Goal: Task Accomplishment & Management: Manage account settings

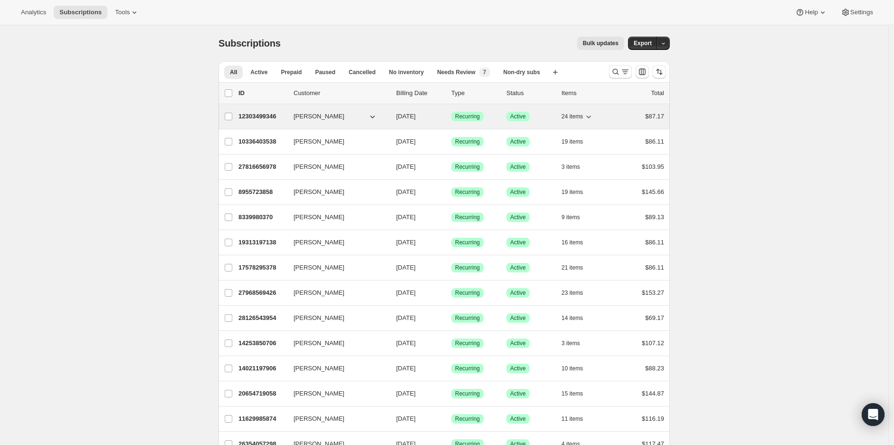
click at [578, 120] on span "24 items" at bounding box center [571, 117] width 21 height 8
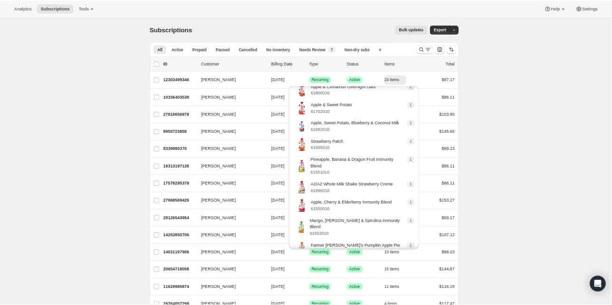
scroll to position [369, 0]
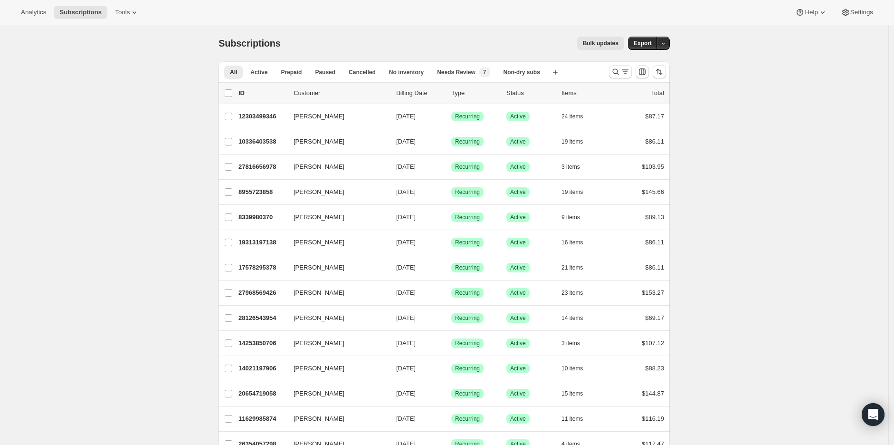
drag, startPoint x: 271, startPoint y: 116, endPoint x: 126, endPoint y: 125, distance: 144.7
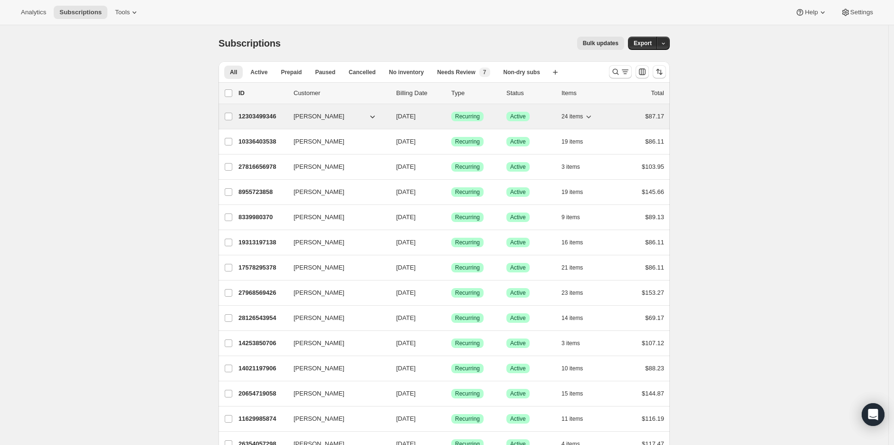
click at [268, 120] on p "12303499346" at bounding box center [261, 116] width 47 height 9
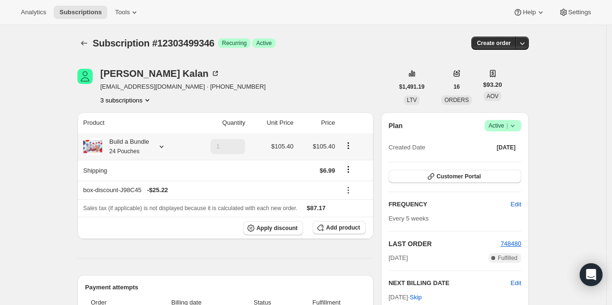
click at [159, 148] on icon at bounding box center [161, 146] width 9 height 9
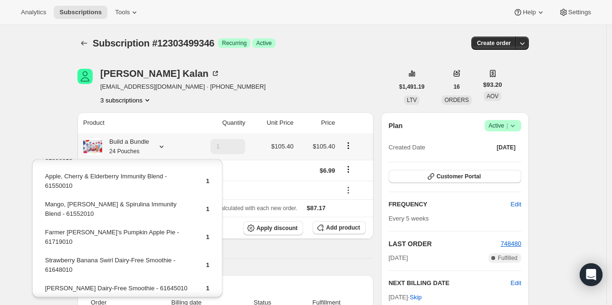
scroll to position [438, 0]
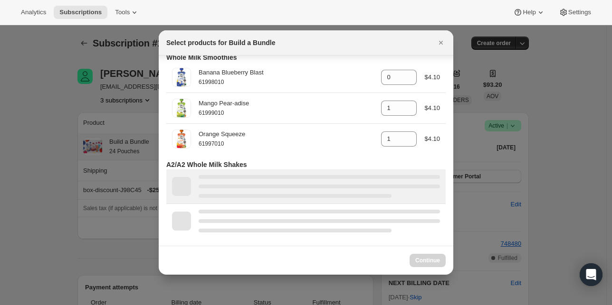
scroll to position [1748, 0]
select select "gid://shopify/ProductVariant/42094505427026"
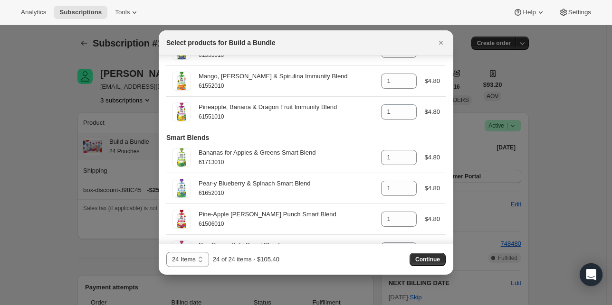
scroll to position [0, 0]
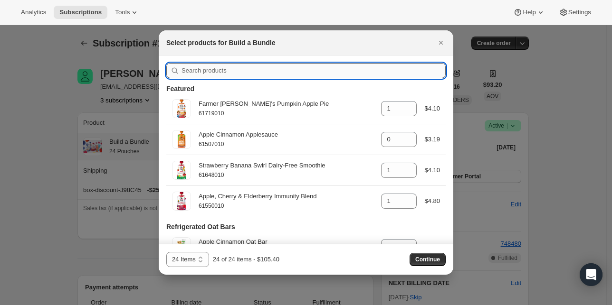
click at [235, 73] on input ":rds:" at bounding box center [313, 70] width 264 height 15
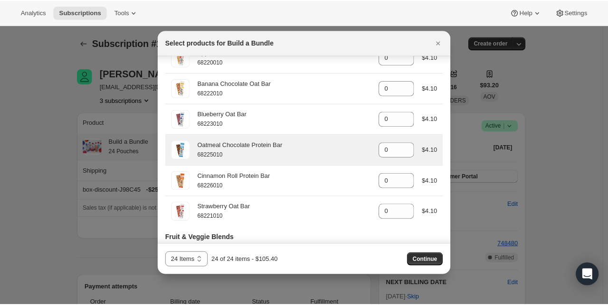
scroll to position [190, 0]
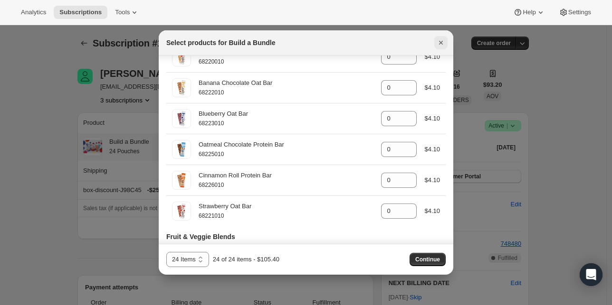
click at [437, 46] on icon "Close" at bounding box center [440, 42] width 9 height 9
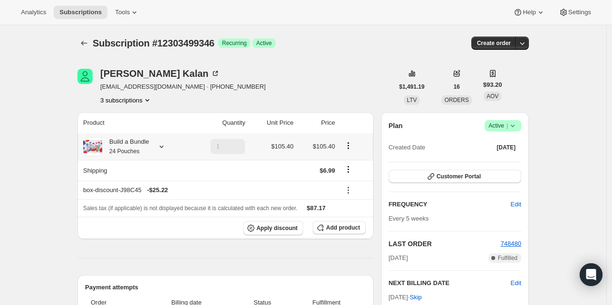
click at [142, 145] on div "Build a Bundle 24 Pouches" at bounding box center [125, 146] width 47 height 19
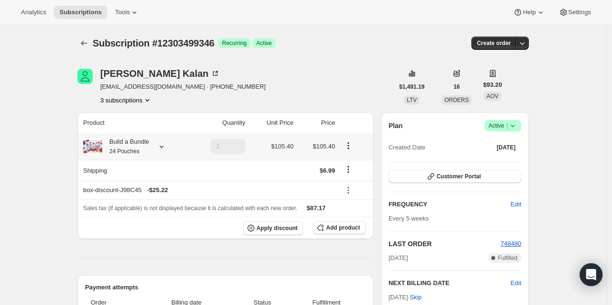
click at [162, 145] on icon at bounding box center [161, 146] width 9 height 9
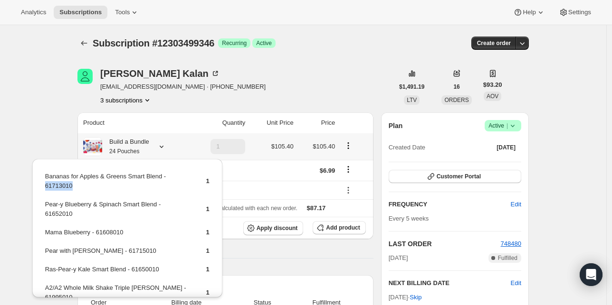
drag, startPoint x: 45, startPoint y: 188, endPoint x: 79, endPoint y: 189, distance: 34.2
click at [79, 189] on td "Bananas for Apples & Greens Smart Blend - 61713010" at bounding box center [117, 184] width 145 height 27
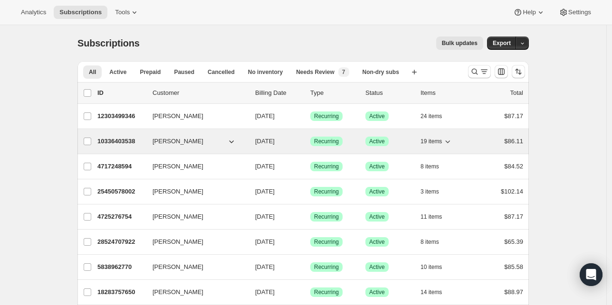
click at [436, 142] on span "19 items" at bounding box center [430, 142] width 21 height 8
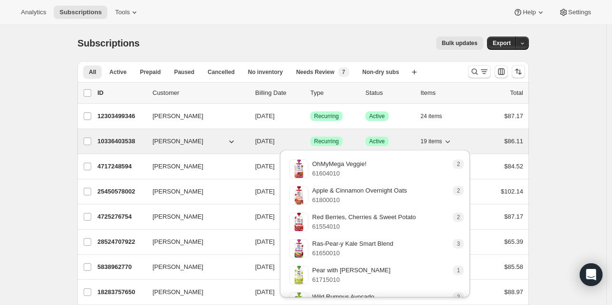
click at [437, 142] on span "19 items" at bounding box center [430, 142] width 21 height 8
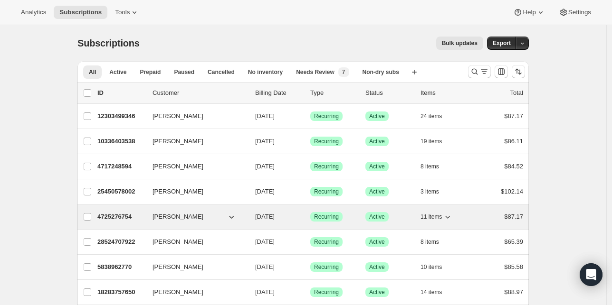
drag, startPoint x: 441, startPoint y: 211, endPoint x: 438, endPoint y: 217, distance: 6.2
click at [441, 212] on button "11 items" at bounding box center [436, 216] width 32 height 13
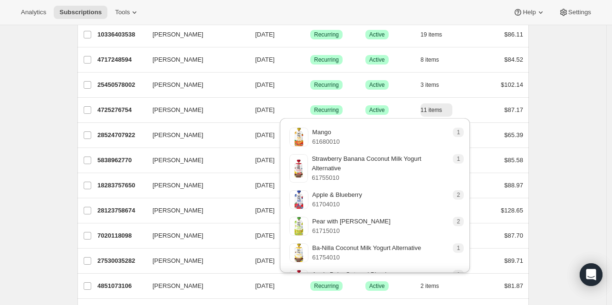
scroll to position [114, 0]
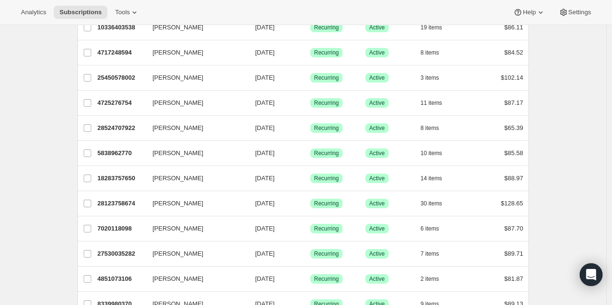
scroll to position [190, 0]
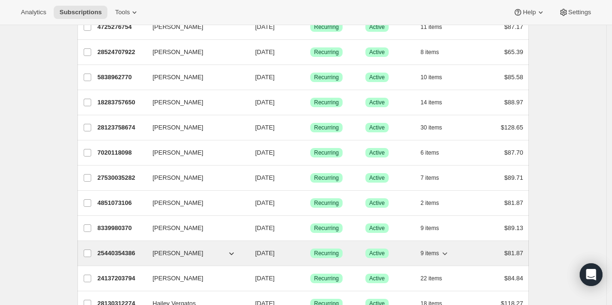
click at [426, 250] on span "9 items" at bounding box center [429, 254] width 19 height 8
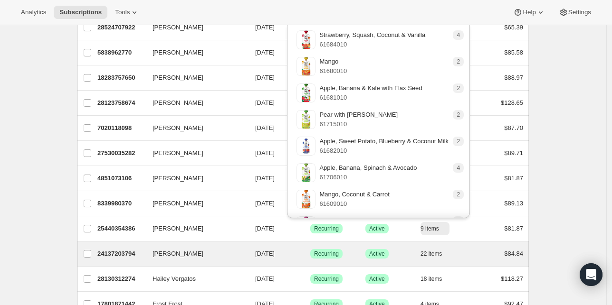
scroll to position [228, 0]
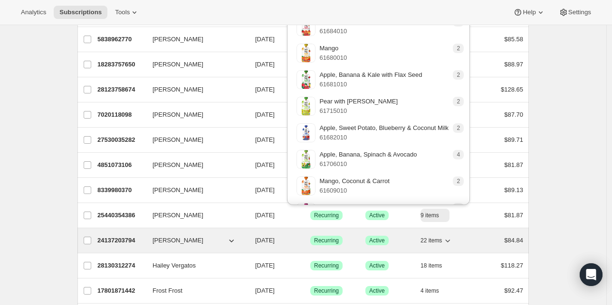
click at [435, 238] on span "22 items" at bounding box center [430, 241] width 21 height 8
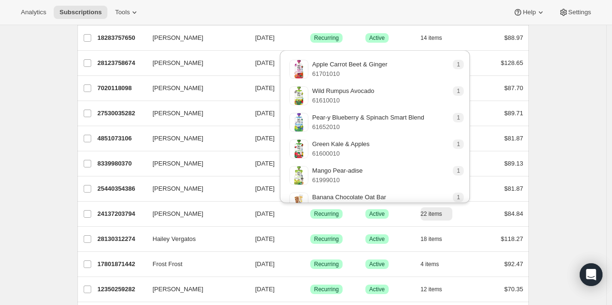
scroll to position [304, 0]
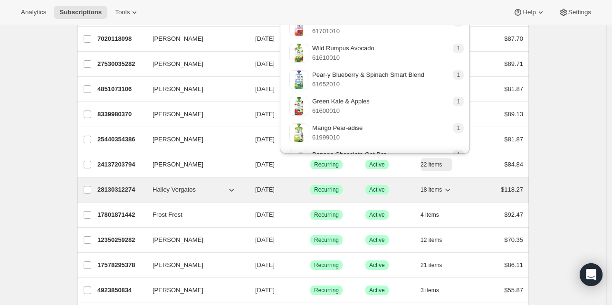
click at [425, 190] on span "18 items" at bounding box center [430, 190] width 21 height 8
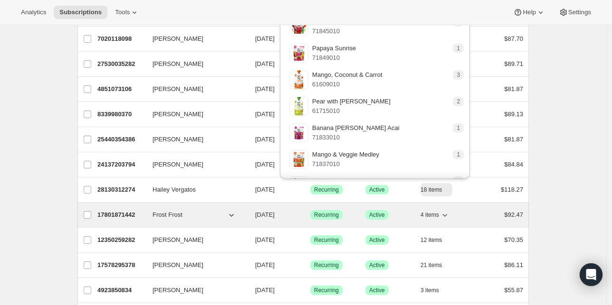
click at [439, 216] on span "4 items" at bounding box center [429, 215] width 19 height 8
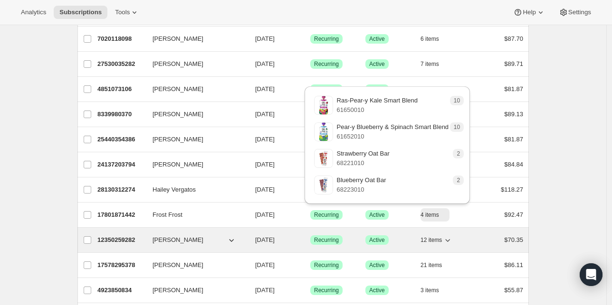
click at [435, 237] on span "12 items" at bounding box center [430, 241] width 21 height 8
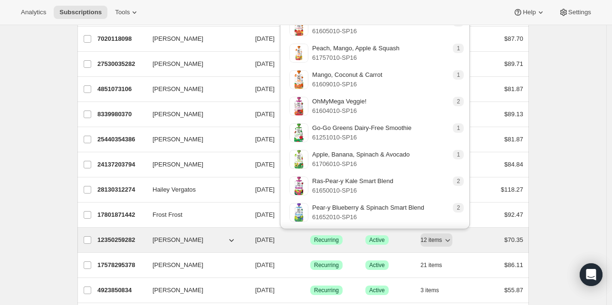
click at [126, 237] on p "12350259282" at bounding box center [120, 240] width 47 height 9
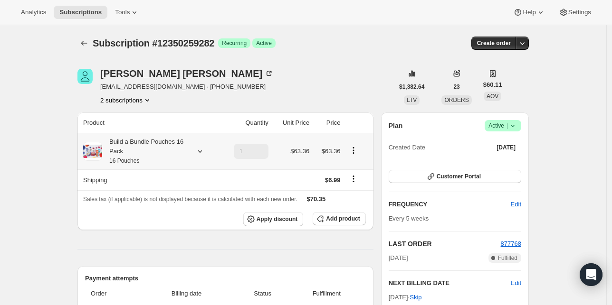
click at [201, 152] on icon at bounding box center [200, 152] width 4 height 2
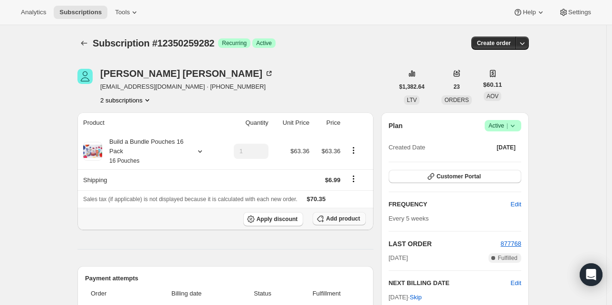
click at [342, 221] on span "Add product" at bounding box center [343, 219] width 34 height 8
click at [199, 150] on icon at bounding box center [199, 151] width 9 height 9
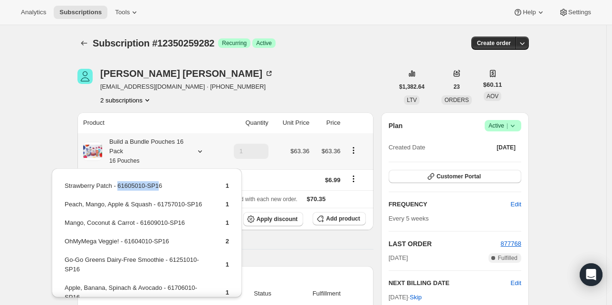
drag, startPoint x: 115, startPoint y: 187, endPoint x: 156, endPoint y: 190, distance: 41.0
click at [156, 190] on td "Strawberry Patch - 61605010-SP16" at bounding box center [136, 190] width 145 height 18
